Goal: Communication & Community: Share content

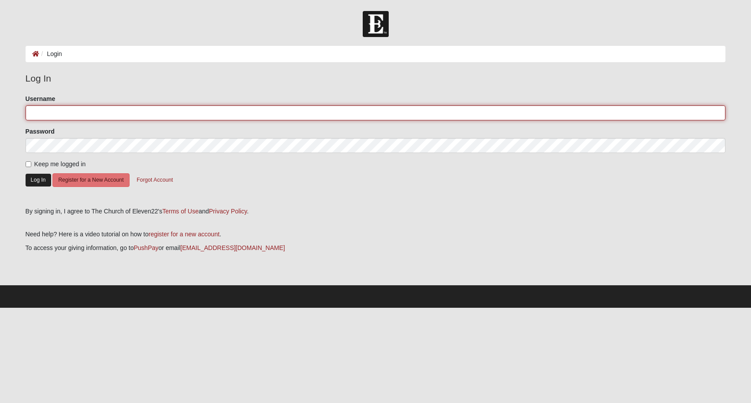
type input "Krtant"
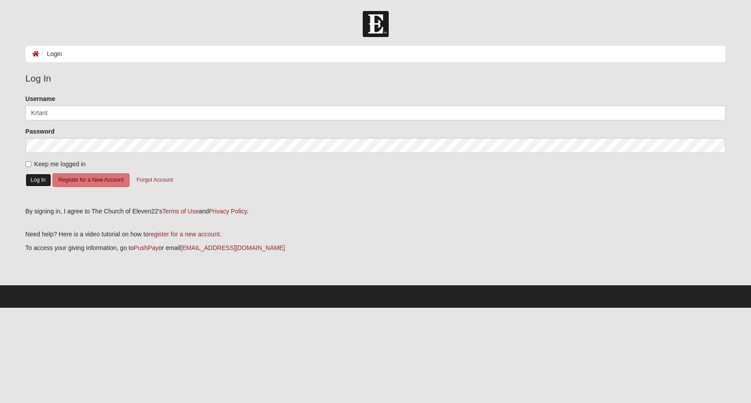
click at [35, 179] on button "Log In" at bounding box center [39, 180] width 26 height 13
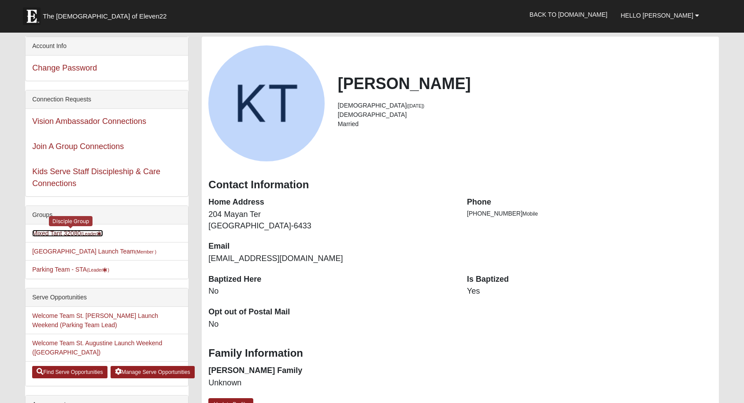
click at [90, 233] on small "(Leader )" at bounding box center [92, 233] width 22 height 5
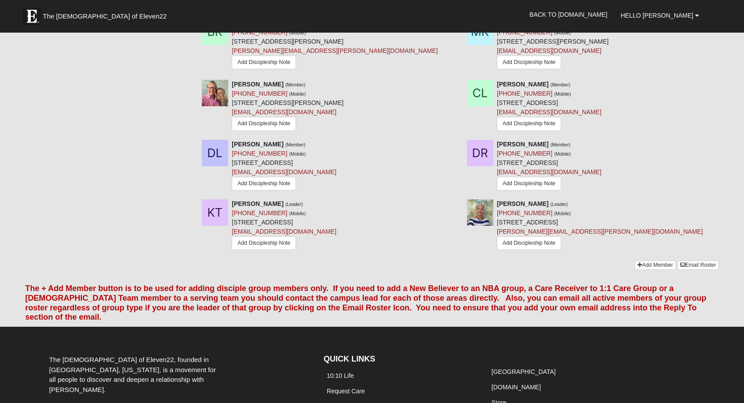
scroll to position [723, 0]
click at [696, 263] on link "Email Roster" at bounding box center [698, 264] width 41 height 9
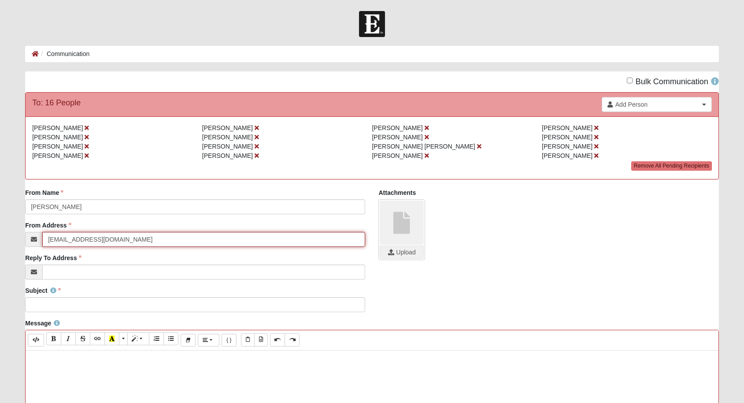
click at [103, 240] on input "[EMAIL_ADDRESS][DOMAIN_NAME]" at bounding box center [203, 239] width 323 height 15
type input "i"
drag, startPoint x: 78, startPoint y: 235, endPoint x: 74, endPoint y: 239, distance: 5.0
click at [54, 237] on input "[PERSON_NAME]" at bounding box center [203, 239] width 323 height 15
drag, startPoint x: 75, startPoint y: 239, endPoint x: 41, endPoint y: 237, distance: 34.8
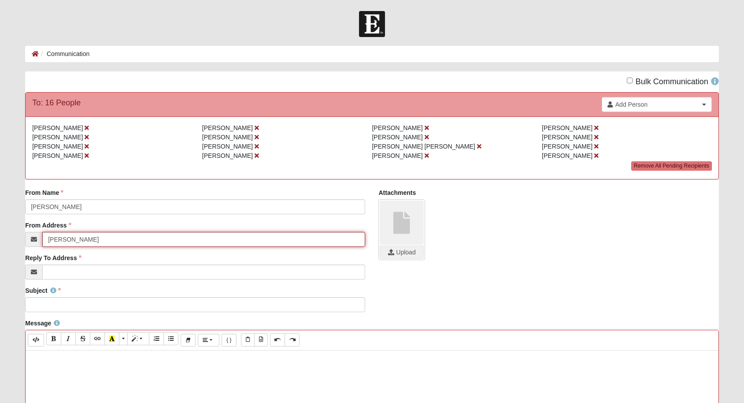
click at [41, 237] on div "[PERSON_NAME]" at bounding box center [195, 239] width 340 height 15
type input "[EMAIL_ADDRESS][DOMAIN_NAME]"
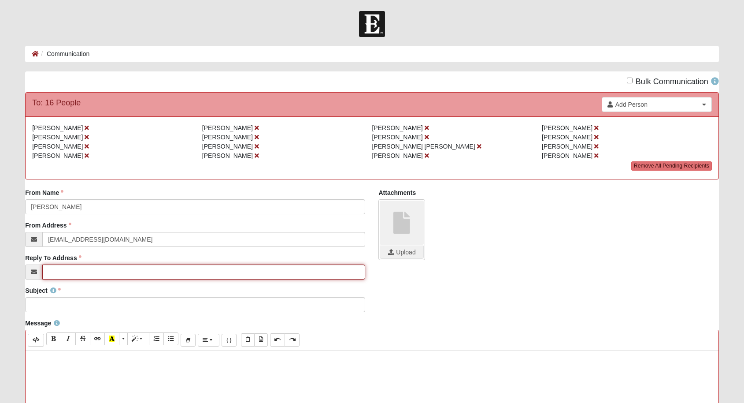
click at [63, 272] on input "Reply To Address" at bounding box center [203, 271] width 323 height 15
type input "[EMAIL_ADDRESS][DOMAIN_NAME]"
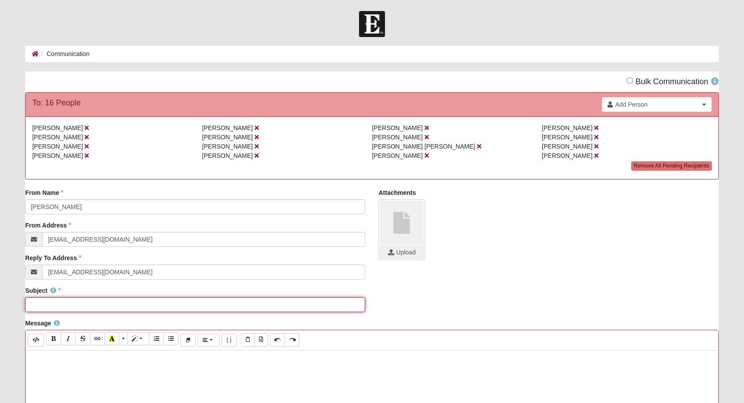
click at [48, 304] on input "Subject" at bounding box center [195, 304] width 340 height 15
type input "[PERSON_NAME]'s resume"
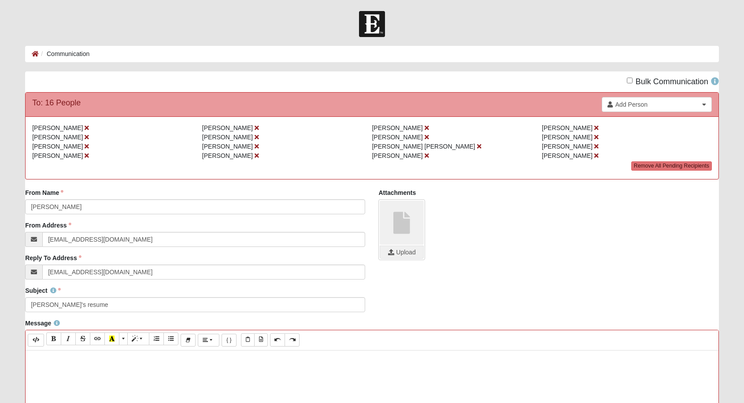
click at [401, 217] on link at bounding box center [402, 222] width 44 height 44
click at [400, 220] on link at bounding box center [402, 222] width 44 height 44
click at [403, 253] on input "file" at bounding box center [401, 252] width 43 height 12
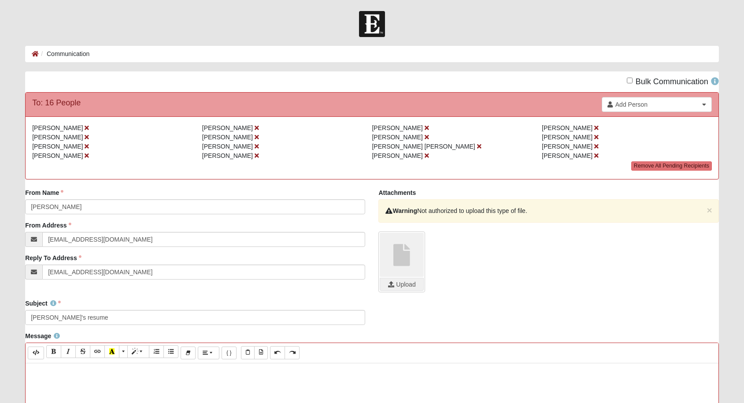
click at [579, 283] on div "× Warning Not authorized to upload this type of file. Upload" at bounding box center [548, 245] width 340 height 93
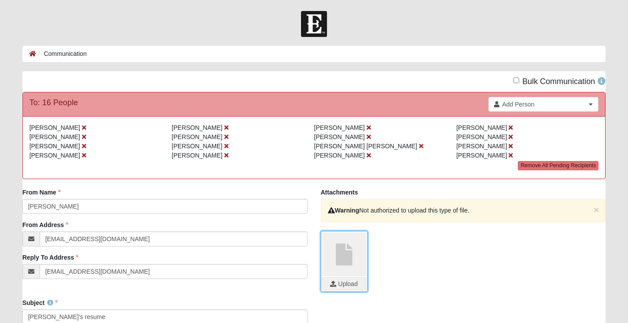
click at [337, 285] on input "file" at bounding box center [343, 284] width 43 height 12
click at [344, 284] on input "file" at bounding box center [343, 284] width 43 height 12
